Goal: Task Accomplishment & Management: Use online tool/utility

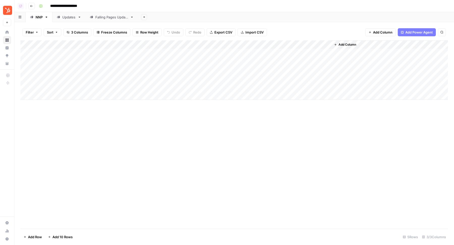
click at [116, 18] on div "Falling Pages Update" at bounding box center [111, 17] width 33 height 5
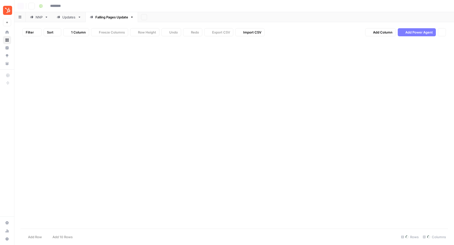
type input "**********"
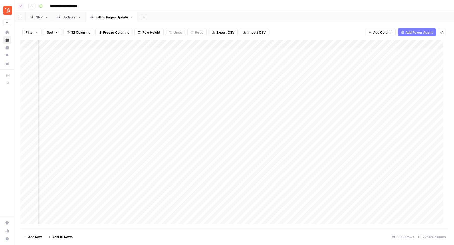
scroll to position [0, 387]
click at [109, 42] on div "Add Column" at bounding box center [233, 134] width 427 height 189
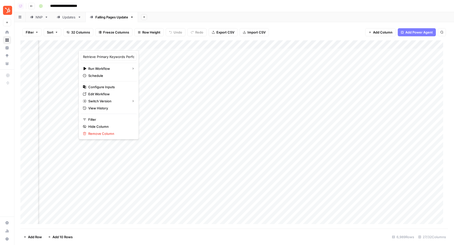
click at [283, 13] on div "Add Sheet" at bounding box center [296, 17] width 316 height 10
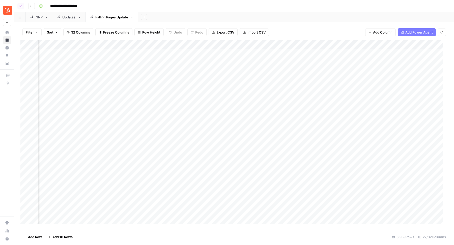
scroll to position [0, 348]
click at [193, 51] on div "Add Column" at bounding box center [233, 134] width 427 height 189
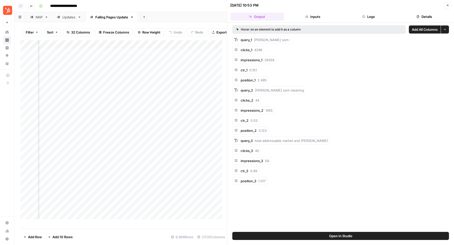
click at [325, 17] on button "Inputs" at bounding box center [313, 17] width 54 height 8
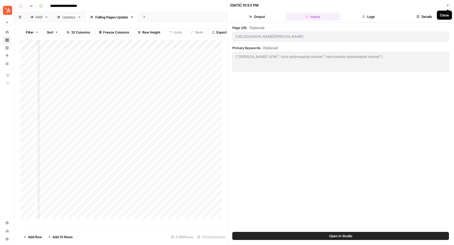
click at [446, 4] on button "Close" at bounding box center [447, 5] width 7 height 7
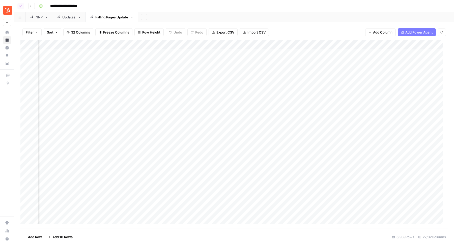
click at [144, 43] on div "Add Column" at bounding box center [233, 134] width 427 height 189
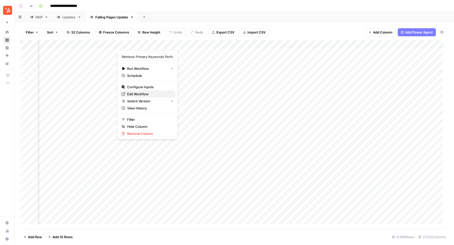
click at [138, 95] on span "Edit Workflow" at bounding box center [149, 93] width 44 height 5
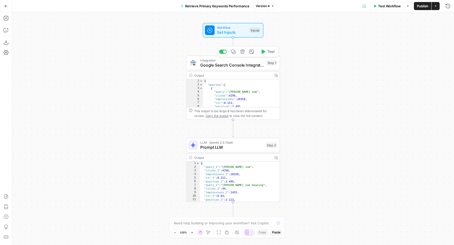
click at [234, 51] on icon "button" at bounding box center [233, 51] width 4 height 4
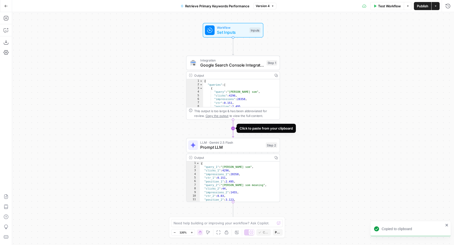
click at [233, 130] on icon "Edge from step_1 to step_2" at bounding box center [233, 128] width 2 height 18
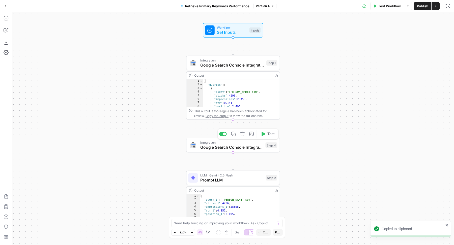
click at [214, 146] on span "Google Search Console Integration" at bounding box center [231, 147] width 63 height 6
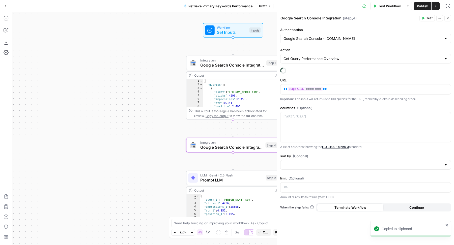
click at [343, 61] on div "Get Query Performance Overview" at bounding box center [365, 59] width 171 height 10
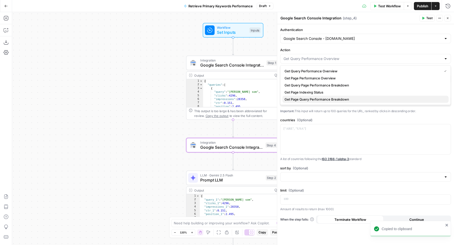
click at [336, 99] on span "Get Page Query Performance Breakdown" at bounding box center [364, 99] width 160 height 5
type input "Get Page Query Performance Breakdown"
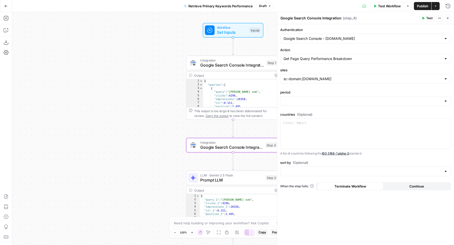
click at [338, 75] on div "sc-domain:[DOMAIN_NAME]" at bounding box center [365, 79] width 171 height 10
type input "sc-domain:[DOMAIN_NAME]"
click at [328, 71] on label "sites" at bounding box center [365, 70] width 171 height 5
click at [328, 76] on input "sc-domain:[DOMAIN_NAME]" at bounding box center [362, 78] width 158 height 5
click at [328, 71] on label "sites" at bounding box center [365, 70] width 171 height 5
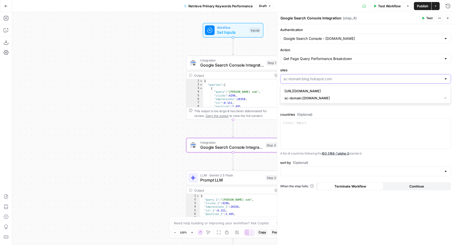
click at [328, 76] on input "sites" at bounding box center [362, 78] width 158 height 5
type input "sc-domain:[DOMAIN_NAME]"
click at [373, 45] on div "Authentication Google Search Console - [DOMAIN_NAME] Action Get Page Query Perf…" at bounding box center [365, 134] width 177 height 221
click at [329, 101] on input "period" at bounding box center [362, 101] width 158 height 5
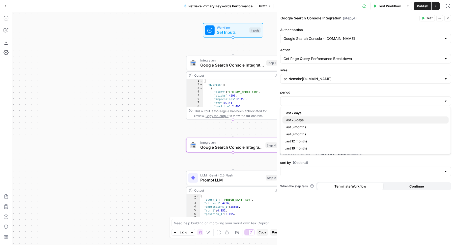
click at [309, 120] on span "Last 28 days" at bounding box center [364, 119] width 160 height 5
type input "Last 28 days"
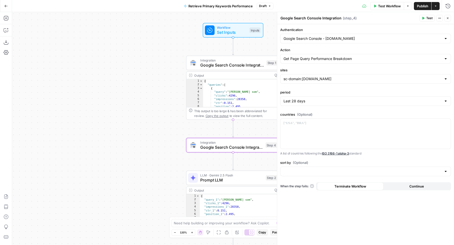
click at [427, 18] on span "Test" at bounding box center [429, 18] width 6 height 5
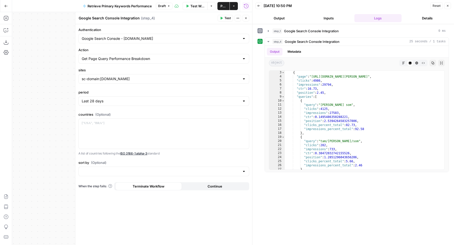
scroll to position [8, 0]
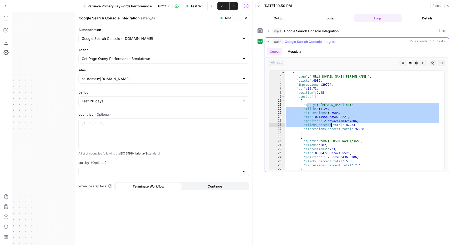
drag, startPoint x: 308, startPoint y: 103, endPoint x: 330, endPoint y: 124, distance: 30.9
click at [331, 125] on div "{ "page" : "[URL][DOMAIN_NAME][PERSON_NAME]" , "clicks" : 4986 , "impressions" …" at bounding box center [362, 124] width 155 height 107
click at [340, 127] on div "{ "page" : "[URL][DOMAIN_NAME][PERSON_NAME]" , "clicks" : 4986 , "impressions" …" at bounding box center [362, 124] width 155 height 107
type textarea "**********"
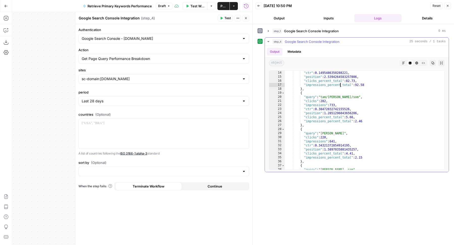
scroll to position [0, 0]
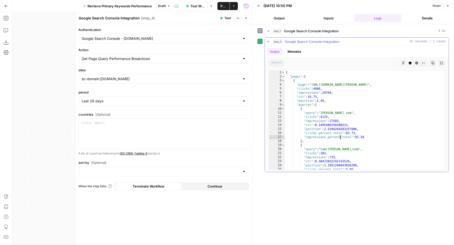
click at [441, 62] on icon "button" at bounding box center [441, 63] width 3 height 3
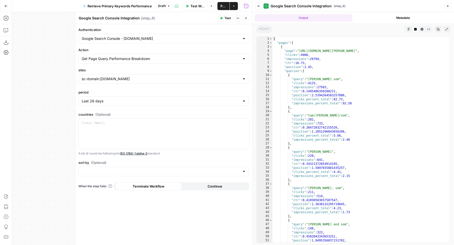
click at [327, 121] on div "{ "pages" : [ { "page" : "[URL][DOMAIN_NAME][PERSON_NAME]" , "clicks" : 4986 , …" at bounding box center [358, 144] width 173 height 214
click at [366, 107] on div "{ "pages" : [ { "page" : "[URL][DOMAIN_NAME][PERSON_NAME]" , "clicks" : 4986 , …" at bounding box center [358, 144] width 173 height 214
click at [336, 64] on div "{ "pages" : [ { "page" : "[URL][DOMAIN_NAME][PERSON_NAME]" , "clicks" : 4986 , …" at bounding box center [358, 144] width 173 height 214
click at [303, 39] on div "{ "pages" : [ { "page" : "[URL][DOMAIN_NAME][PERSON_NAME]" , "clicks" : 4986 , …" at bounding box center [358, 144] width 173 height 214
type textarea "*"
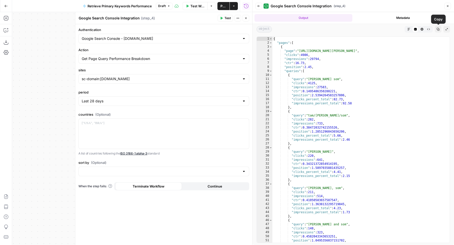
click at [439, 28] on icon "button" at bounding box center [437, 29] width 3 height 3
click at [187, 56] on input "Action" at bounding box center [161, 58] width 158 height 5
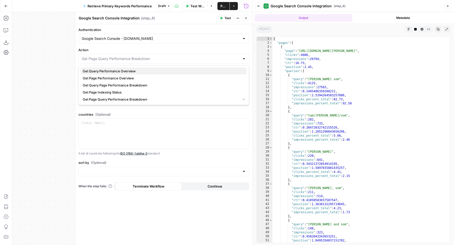
click at [156, 72] on span "Get Query Performance Overview" at bounding box center [163, 71] width 160 height 5
type input "Get Query Performance Overview"
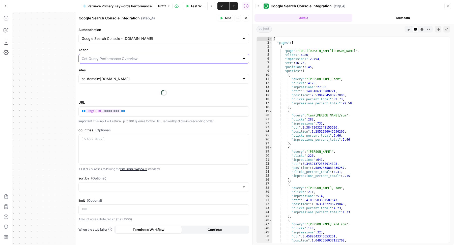
click at [153, 56] on input "Action" at bounding box center [161, 58] width 158 height 5
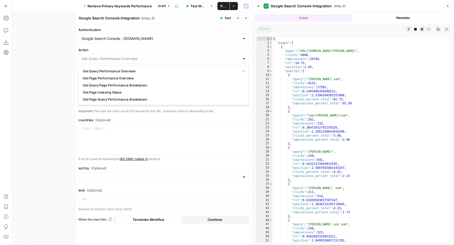
type input "Get Query Performance Overview"
click at [174, 43] on div "Authentication Google Search Console - [DOMAIN_NAME] Action Get Query Performan…" at bounding box center [163, 134] width 177 height 221
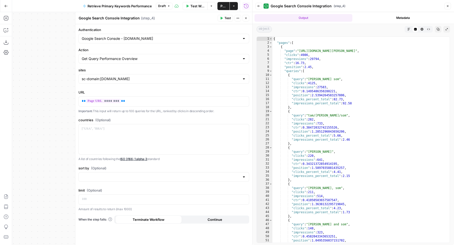
click at [229, 19] on span "Test" at bounding box center [227, 18] width 6 height 5
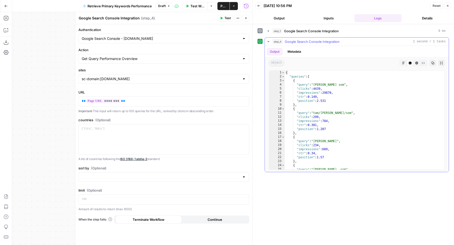
click at [440, 63] on icon "button" at bounding box center [441, 63] width 3 height 3
